Goal: Find specific page/section

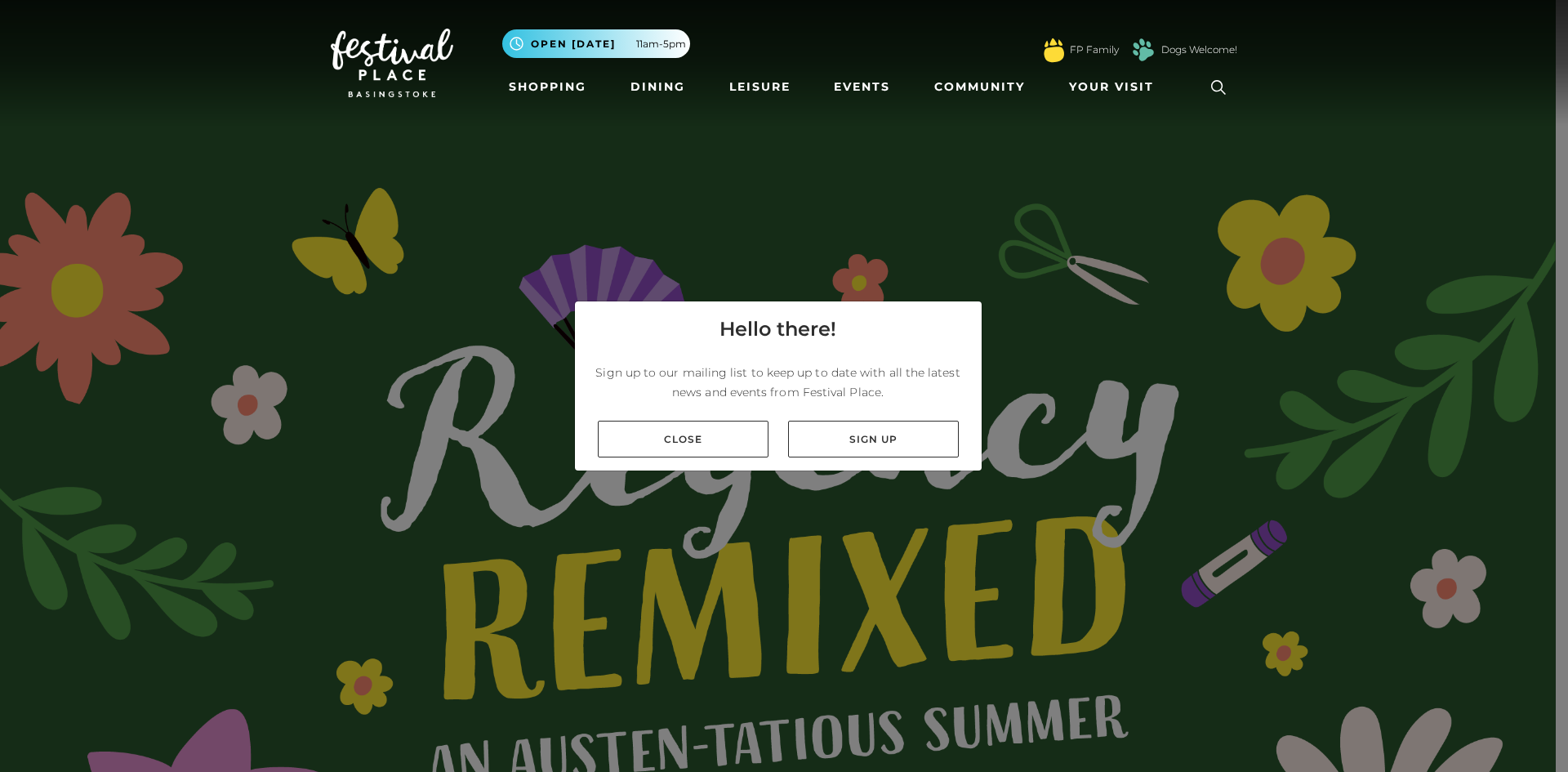
click at [717, 437] on link "Close" at bounding box center [683, 439] width 171 height 37
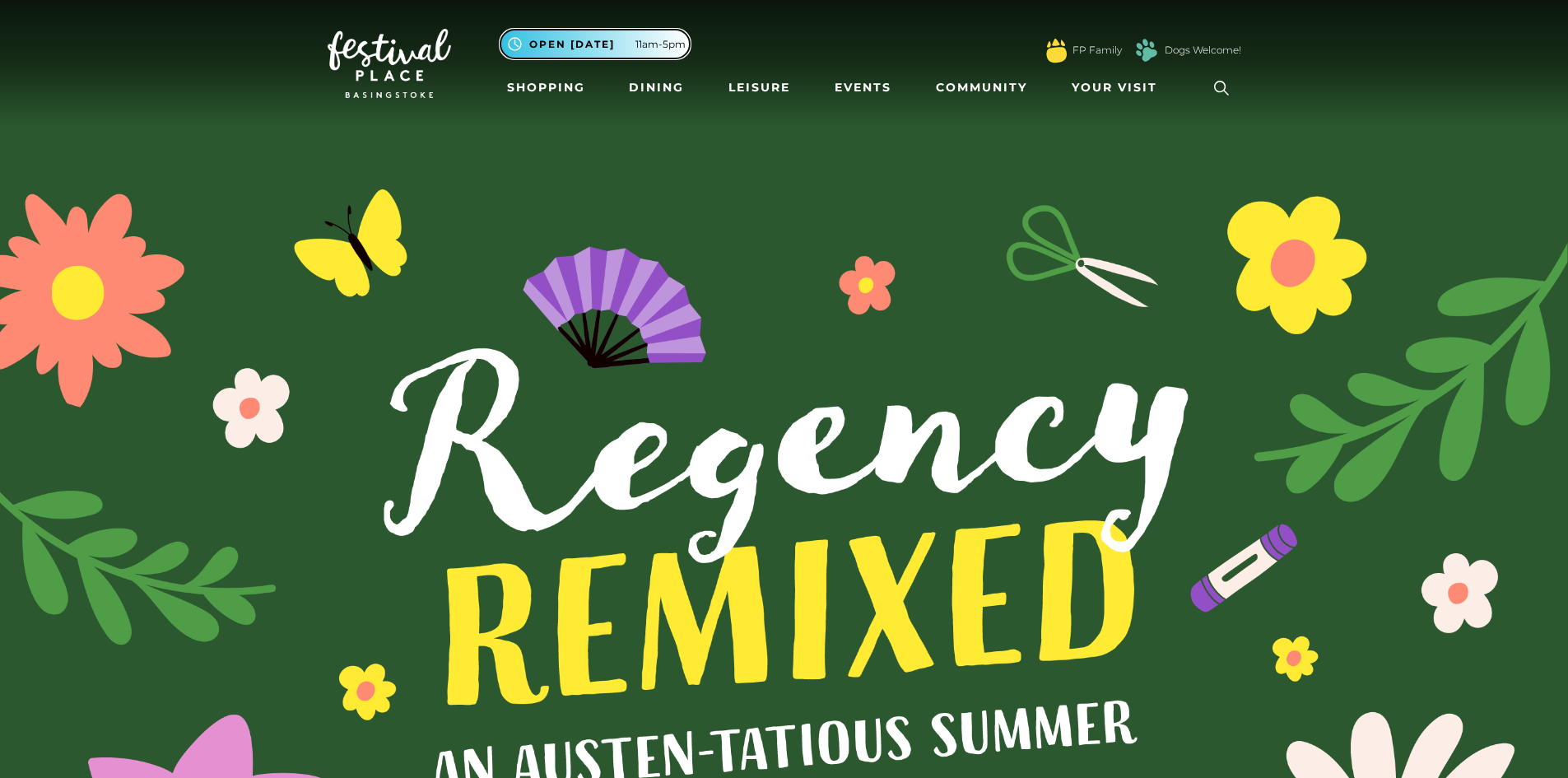
click at [600, 45] on span "Open [DATE]" at bounding box center [572, 45] width 86 height 15
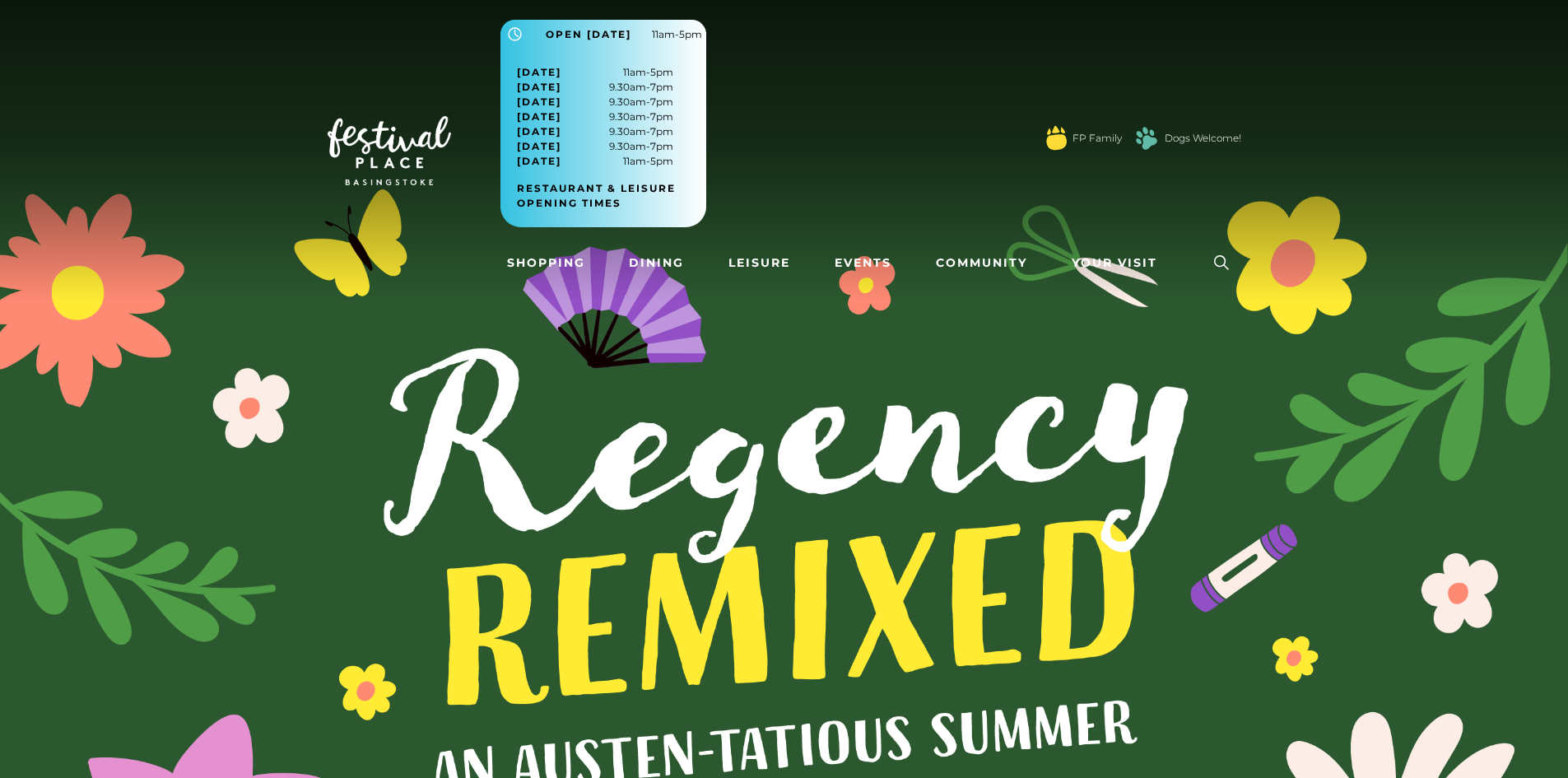
click at [1212, 441] on img at bounding box center [784, 588] width 1568 height 1177
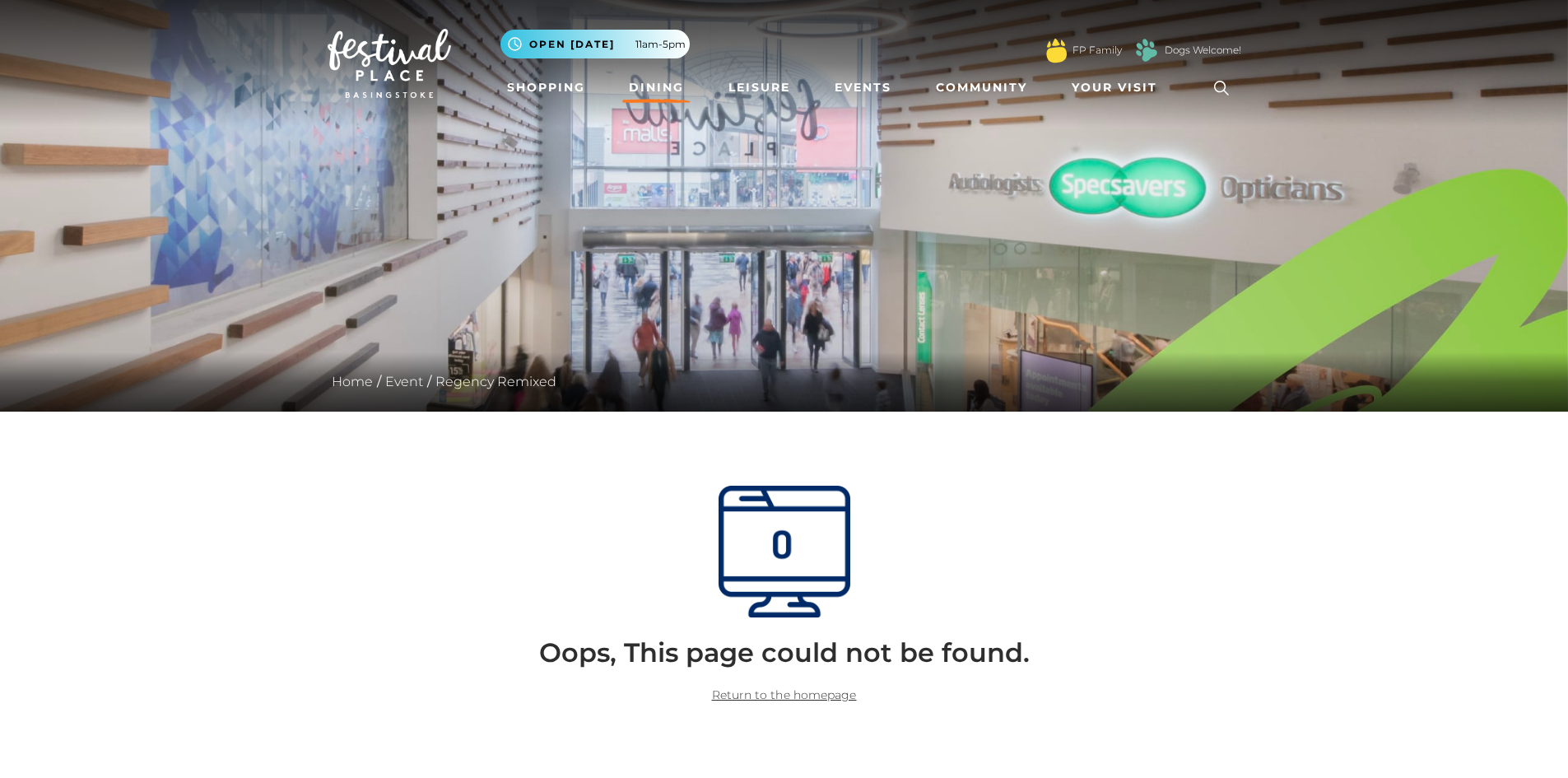
click at [656, 82] on link "Dining" at bounding box center [656, 88] width 68 height 31
